Goal: Ask a question

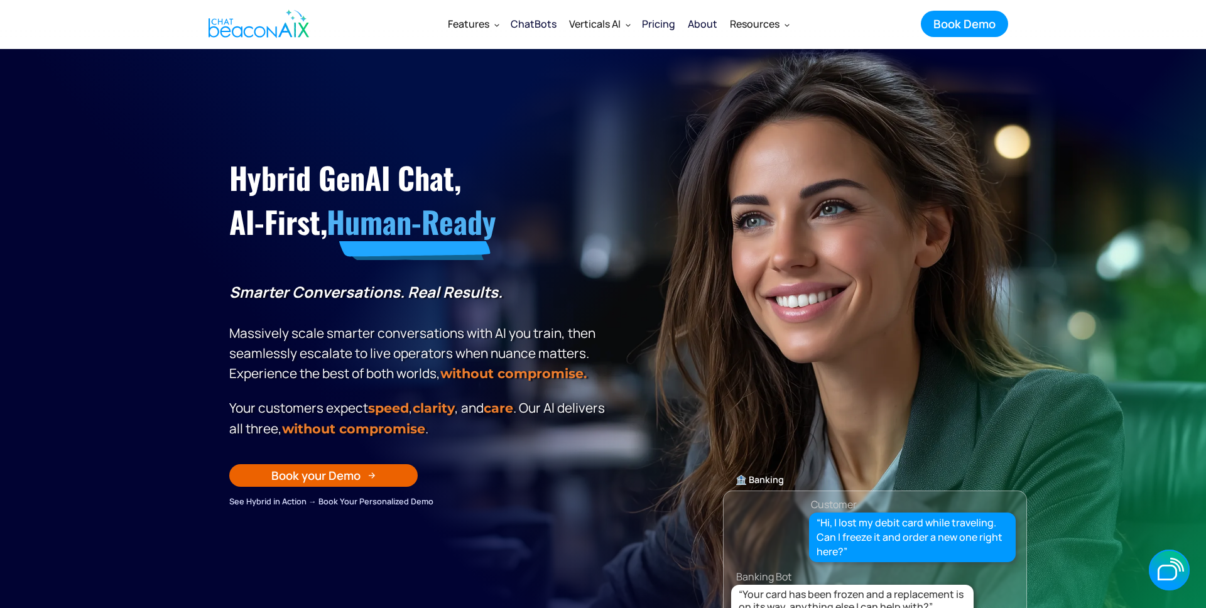
click at [1155, 524] on section "Hybrid GenAI Chat, AI-First, Human-Ready Smarter Conversations. Real Results. M…" at bounding box center [603, 363] width 1206 height 628
click at [1176, 579] on icon "button" at bounding box center [1169, 569] width 41 height 41
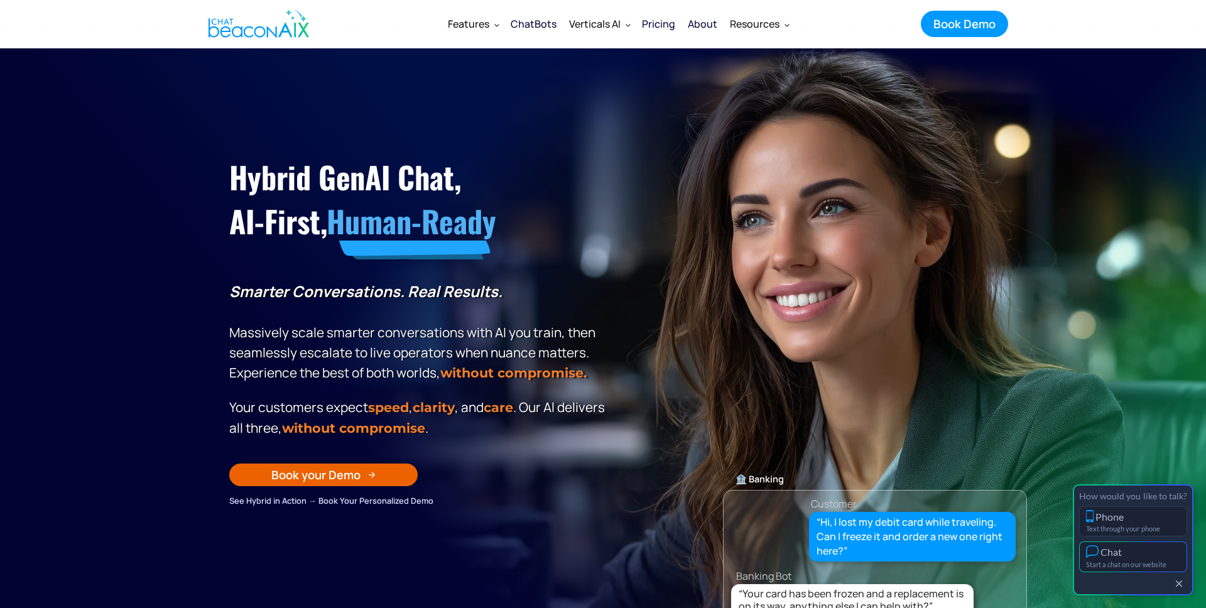
scroll to position [5, 0]
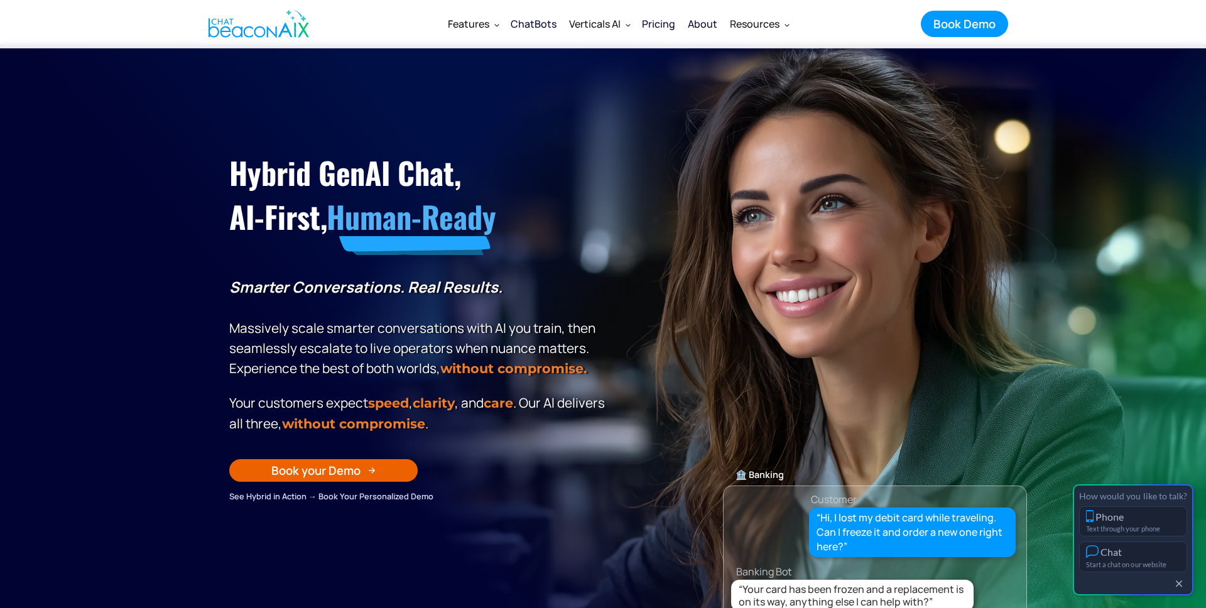
click at [1131, 553] on div "Chat" at bounding box center [1133, 551] width 94 height 13
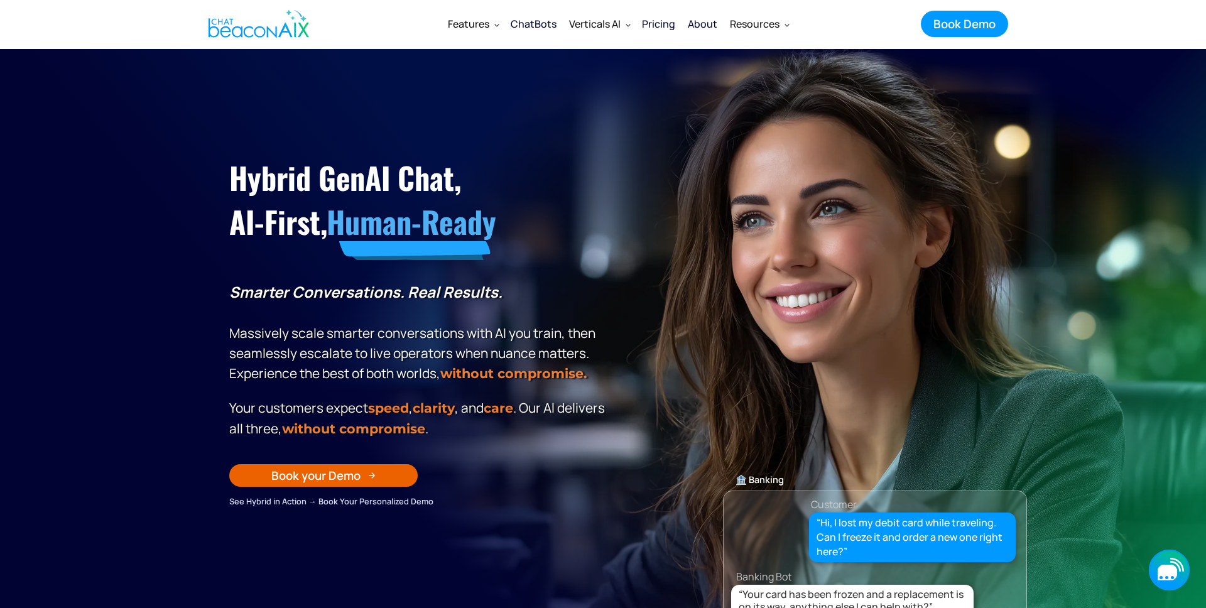
click at [1167, 571] on icon "button" at bounding box center [1166, 573] width 19 height 16
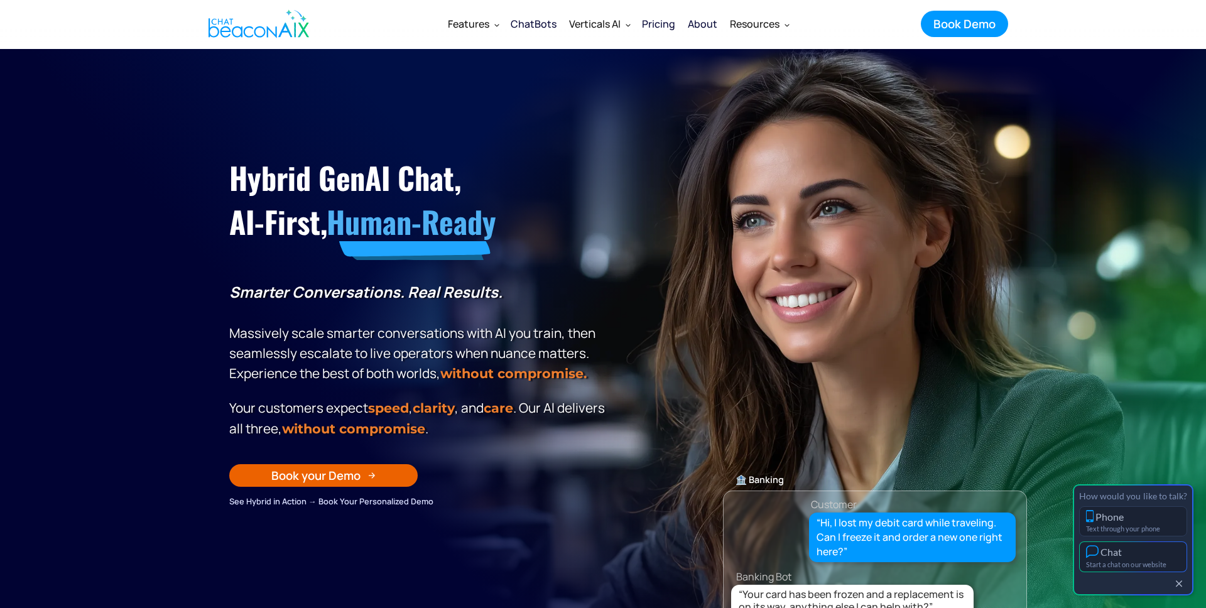
click at [1146, 563] on div "Start a chat on our website" at bounding box center [1133, 564] width 94 height 8
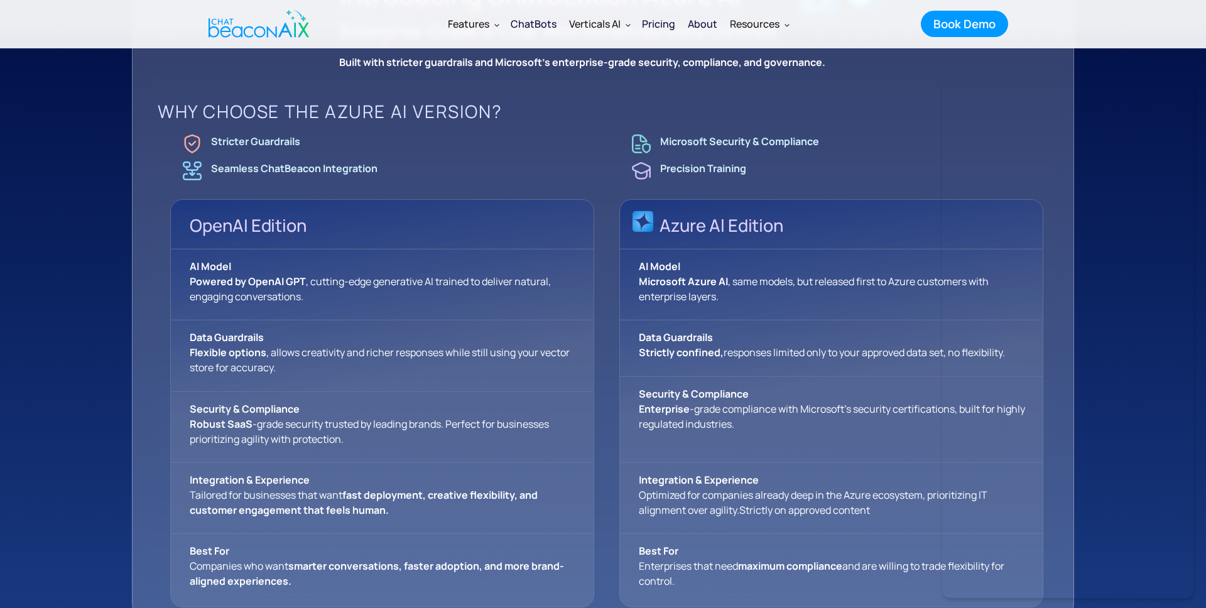
scroll to position [983, 0]
